Goal: Information Seeking & Learning: Find specific page/section

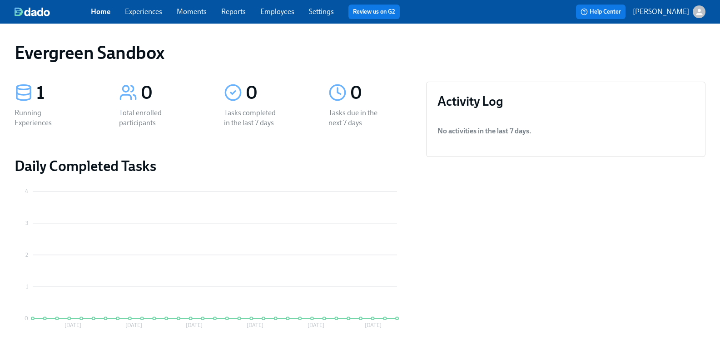
click at [696, 10] on icon "button" at bounding box center [699, 12] width 6 height 6
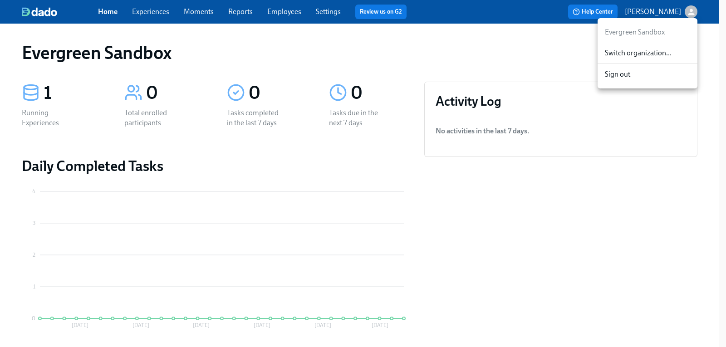
click at [638, 55] on span "Switch organization..." at bounding box center [647, 53] width 85 height 10
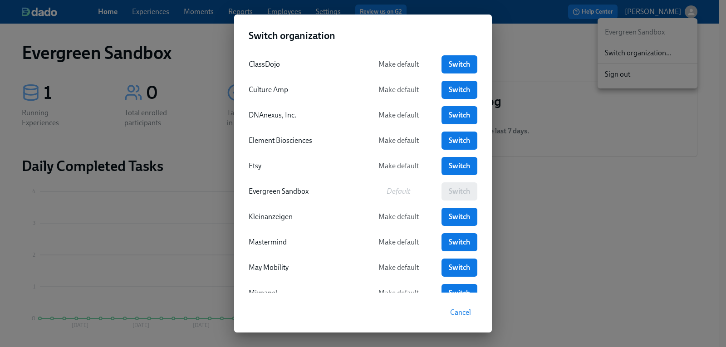
scroll to position [113, 0]
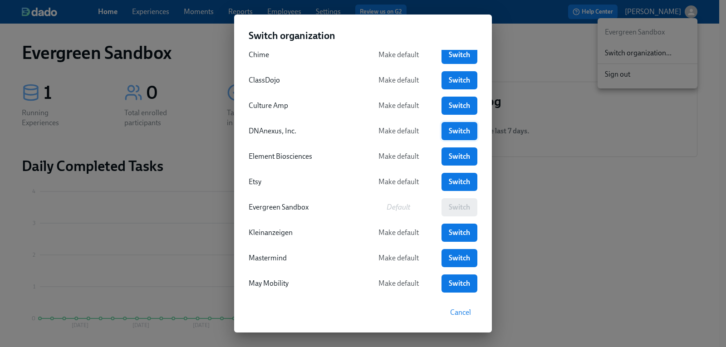
click at [459, 133] on span "Switch" at bounding box center [459, 131] width 23 height 9
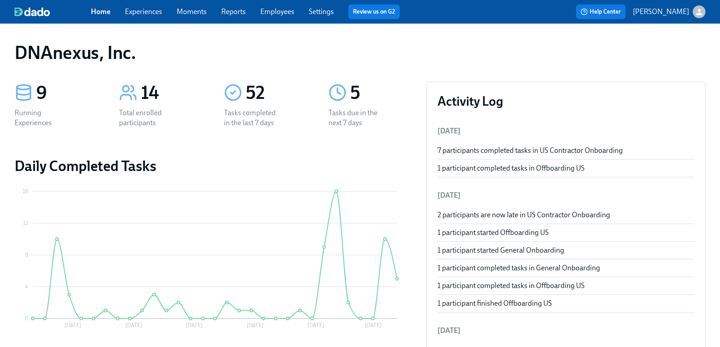
click at [149, 14] on link "Experiences" at bounding box center [143, 11] width 37 height 9
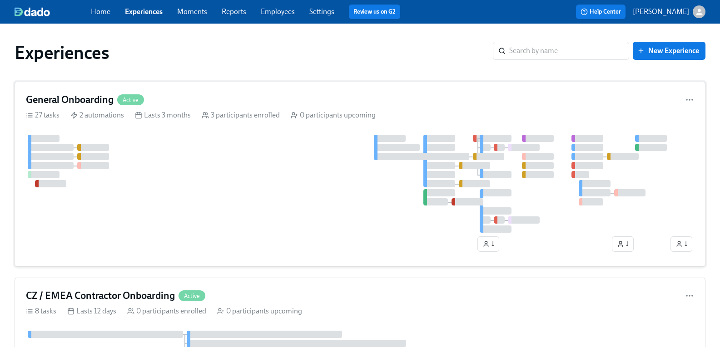
click at [93, 96] on h4 "General Onboarding" at bounding box center [70, 100] width 88 height 14
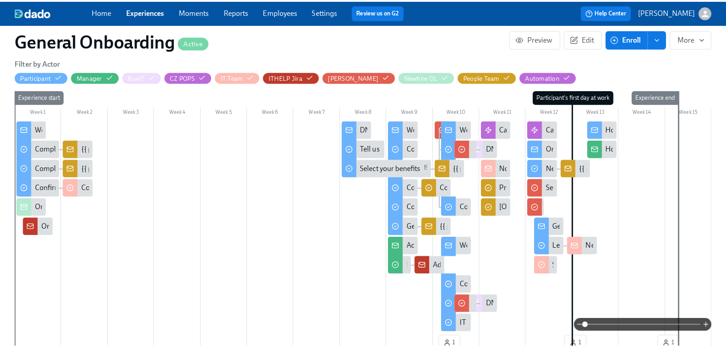
scroll to position [227, 0]
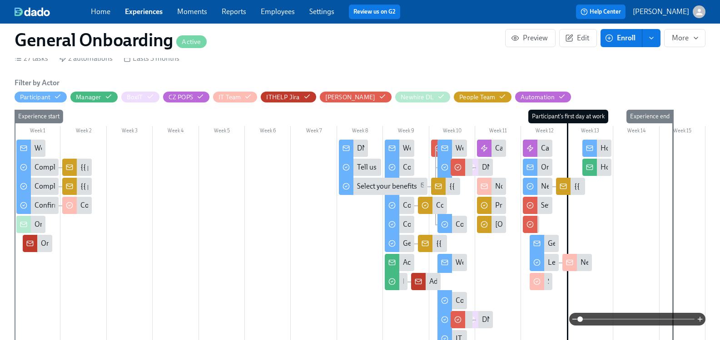
click at [601, 170] on div "How's {{ participant.firstName }}'s onboarding going?" at bounding box center [684, 168] width 168 height 10
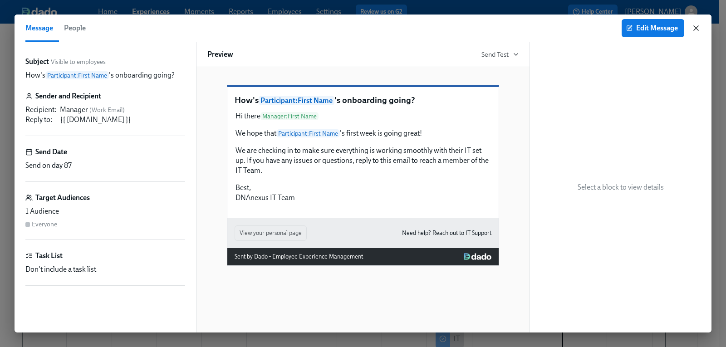
click at [696, 29] on icon "button" at bounding box center [696, 28] width 9 height 9
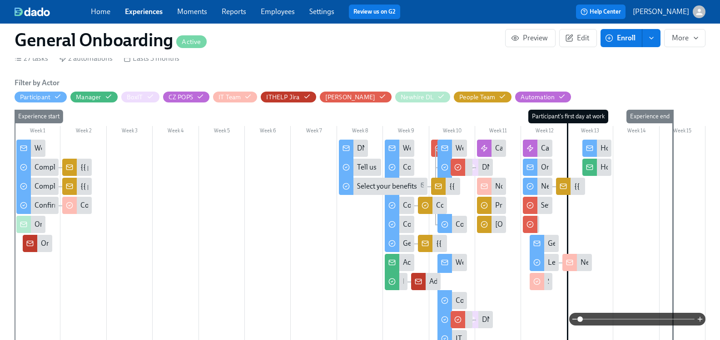
click at [601, 149] on div "How's it going, {{ participant.firstName }}?" at bounding box center [666, 148] width 132 height 10
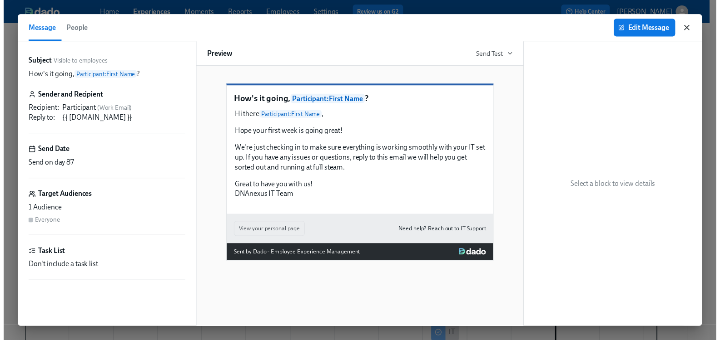
scroll to position [0, 2760]
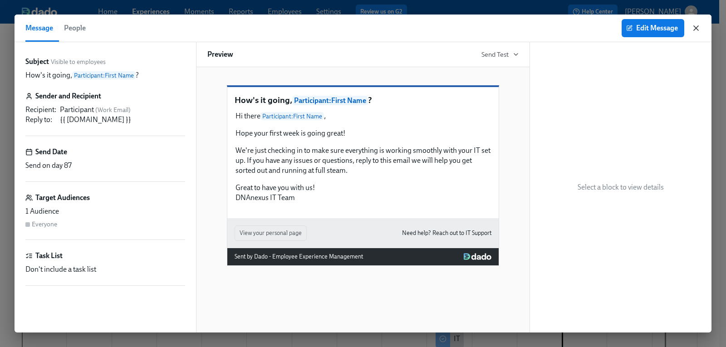
click at [697, 28] on icon "button" at bounding box center [696, 28] width 5 height 5
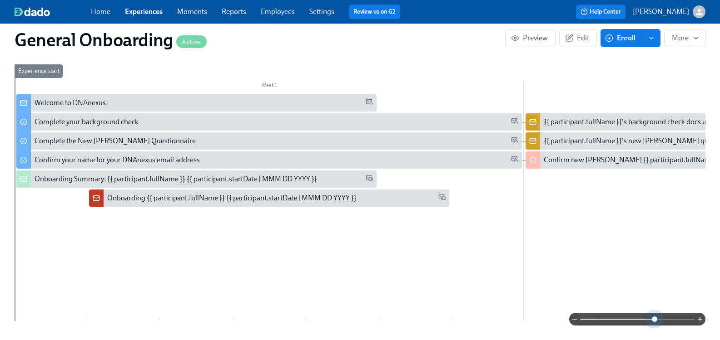
scroll to position [0, 2760]
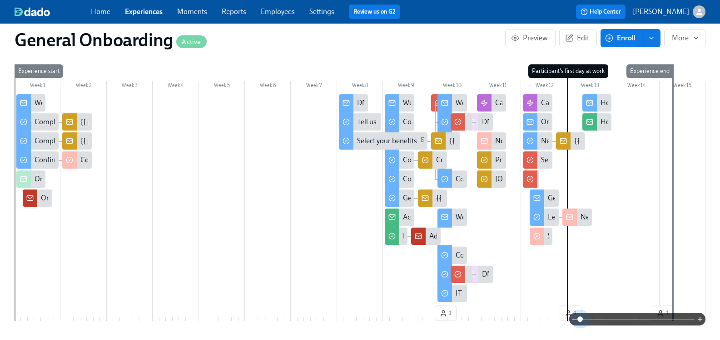
drag, startPoint x: 573, startPoint y: 319, endPoint x: 549, endPoint y: 322, distance: 24.3
click at [550, 322] on div at bounding box center [360, 319] width 691 height 13
click at [601, 98] on div "How's it going, {{ participant.firstName }}?" at bounding box center [596, 102] width 29 height 17
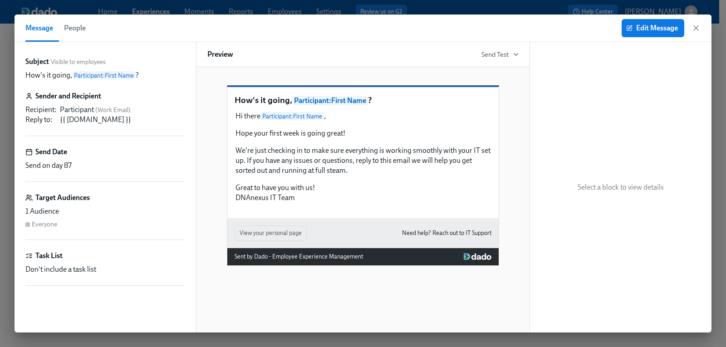
click at [696, 21] on div "Edit Message" at bounding box center [661, 28] width 79 height 18
click at [698, 29] on icon "button" at bounding box center [696, 28] width 5 height 5
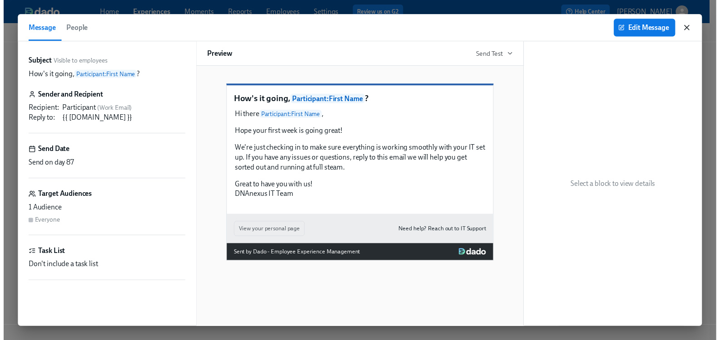
scroll to position [0, 2753]
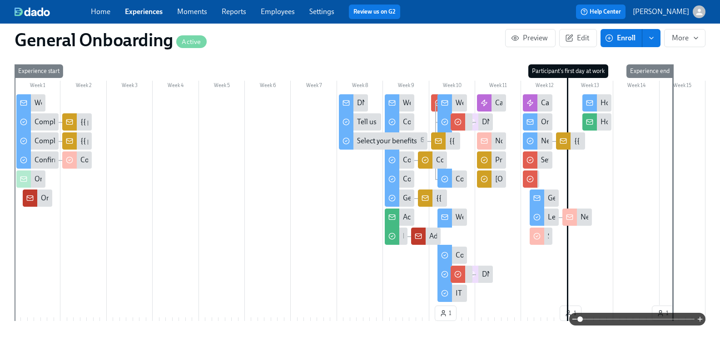
click at [600, 104] on div "How's it going, {{ participant.firstName }}?" at bounding box center [666, 103] width 132 height 10
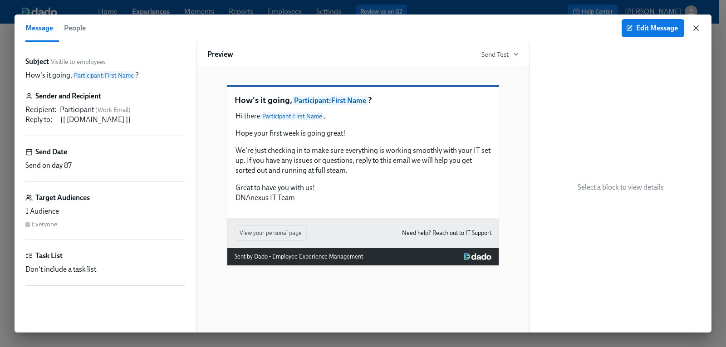
click at [694, 25] on icon "button" at bounding box center [696, 28] width 9 height 9
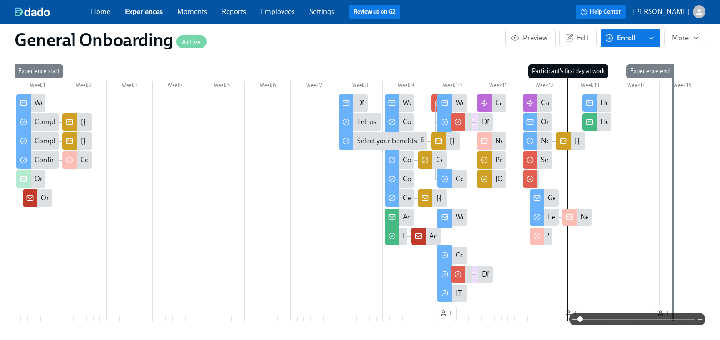
click at [600, 123] on div "How's {{ participant.firstName }}'s onboarding going?" at bounding box center [684, 122] width 168 height 10
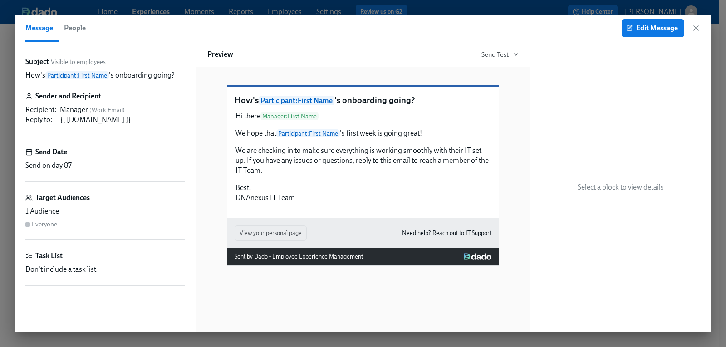
click at [696, 28] on icon "button" at bounding box center [696, 28] width 5 height 5
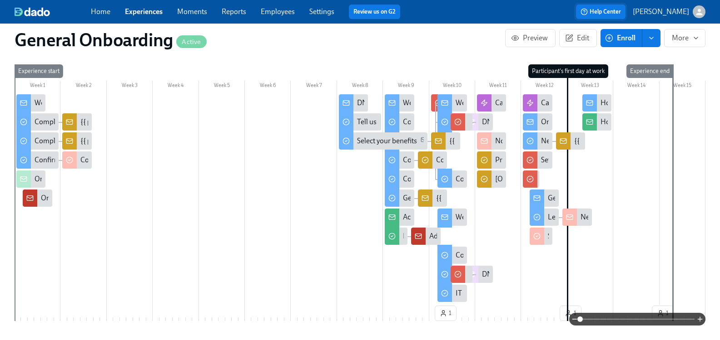
click at [608, 6] on button "Help Center" at bounding box center [600, 12] width 49 height 15
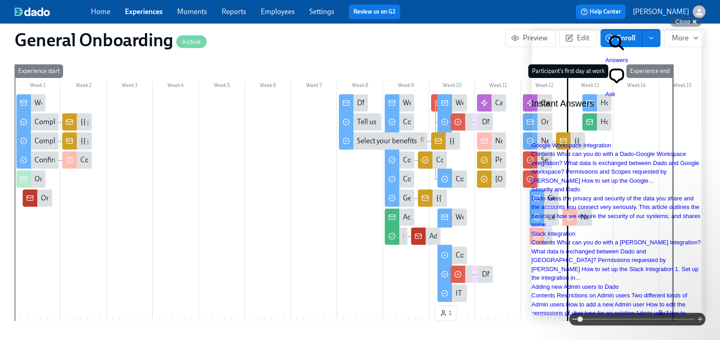
click at [605, 57] on span "Answers" at bounding box center [616, 60] width 23 height 7
type input "poll"
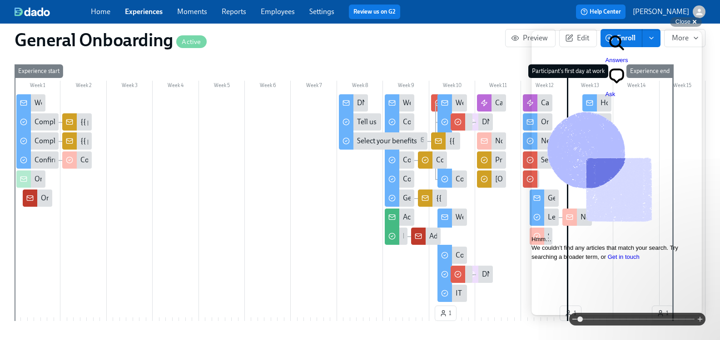
scroll to position [5, 0]
drag, startPoint x: 559, startPoint y: 316, endPoint x: 528, endPoint y: 315, distance: 30.9
click at [531, 315] on html "Go back search-medium Answers chat-square Ask Hmm… We couldn’t find any article…" at bounding box center [616, 213] width 170 height 365
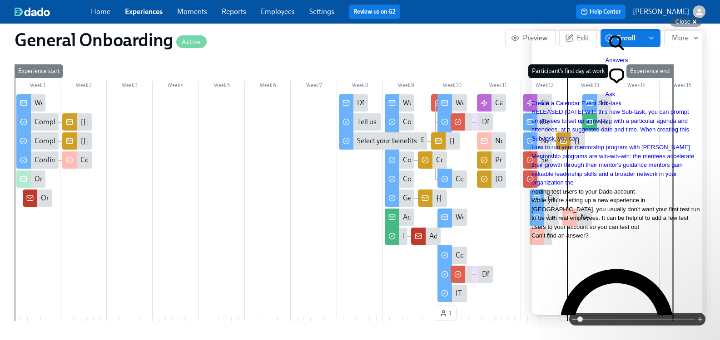
scroll to position [0, 0]
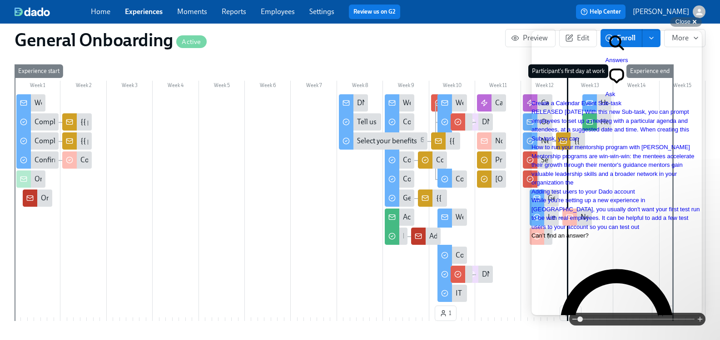
type input "s"
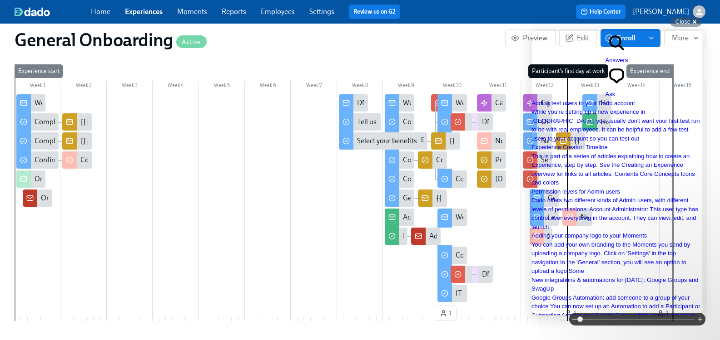
scroll to position [598, 0]
drag, startPoint x: 584, startPoint y: 315, endPoint x: 509, endPoint y: 308, distance: 74.8
click at [531, 308] on html "Go back search-medium Answers chat-square Ask Adding test users to your Dado ac…" at bounding box center [616, 213] width 170 height 365
type input "task"
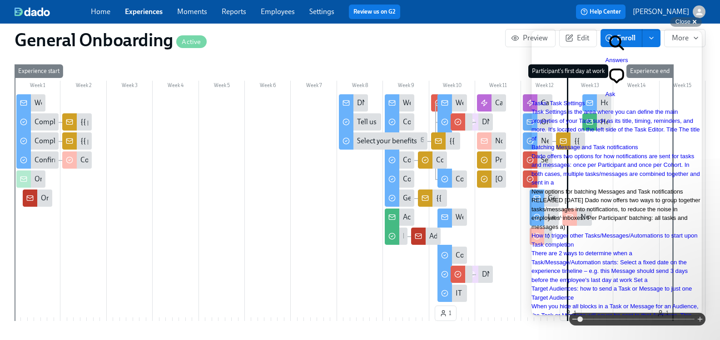
scroll to position [0, 0]
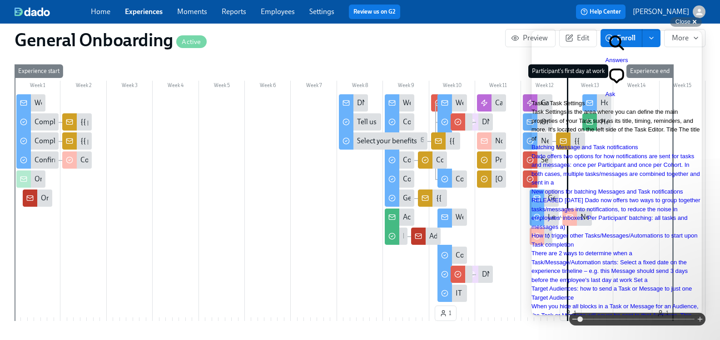
click at [582, 109] on span "Task Settings is the area where you can define the main properties of your Task…" at bounding box center [615, 126] width 168 height 34
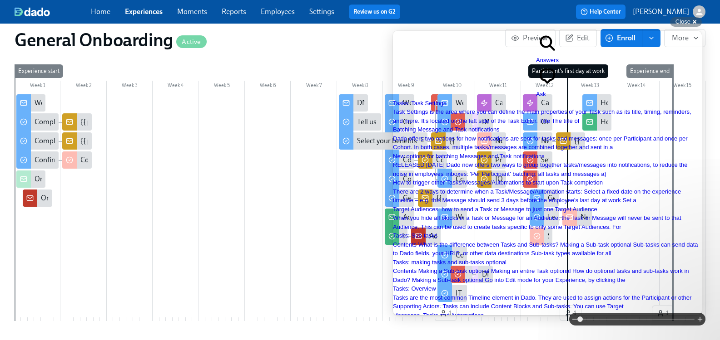
scroll to position [182, 0]
